Goal: Task Accomplishment & Management: Use online tool/utility

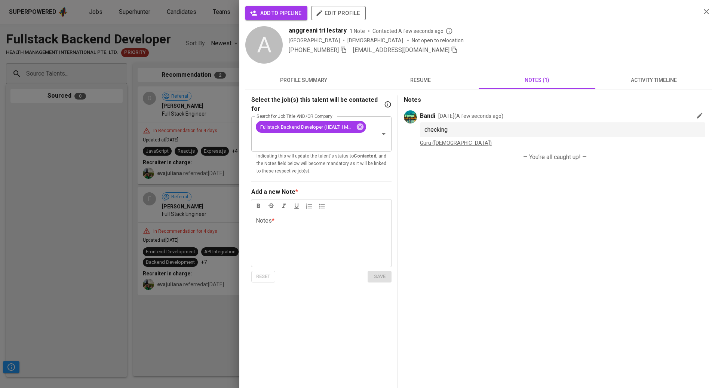
click at [707, 11] on icon "button" at bounding box center [706, 11] width 5 height 5
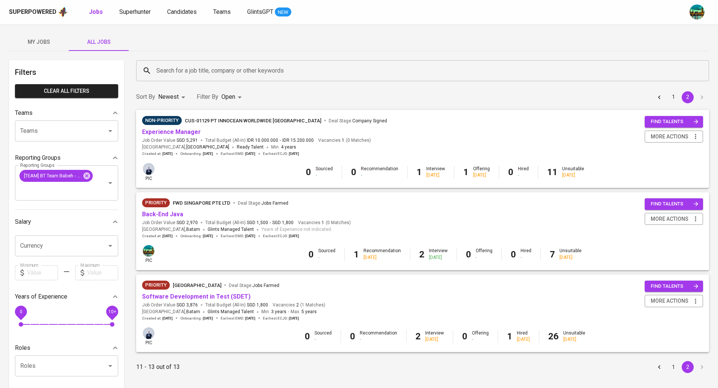
click at [671, 367] on button "1" at bounding box center [674, 367] width 12 height 12
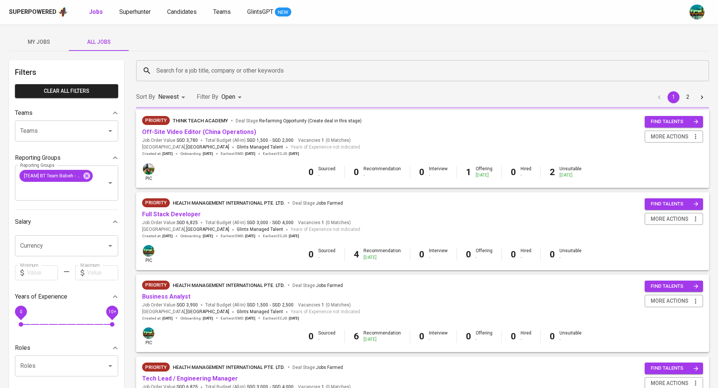
click at [673, 367] on span "find talents" at bounding box center [675, 368] width 48 height 9
